Goal: Task Accomplishment & Management: Use online tool/utility

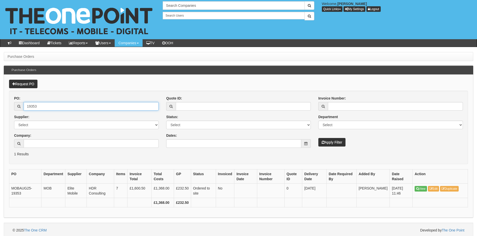
drag, startPoint x: 47, startPoint y: 107, endPoint x: 16, endPoint y: 107, distance: 30.7
click at [16, 107] on div "19353" at bounding box center [86, 106] width 145 height 9
type input "19299"
click at [318, 138] on button "Apply Filter" at bounding box center [331, 142] width 27 height 9
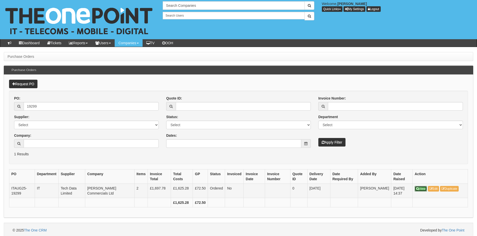
click at [416, 189] on link "View" at bounding box center [421, 189] width 12 height 6
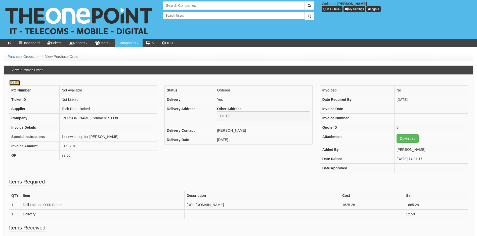
click at [16, 82] on link "Edit" at bounding box center [14, 83] width 11 height 6
